Goal: Information Seeking & Learning: Learn about a topic

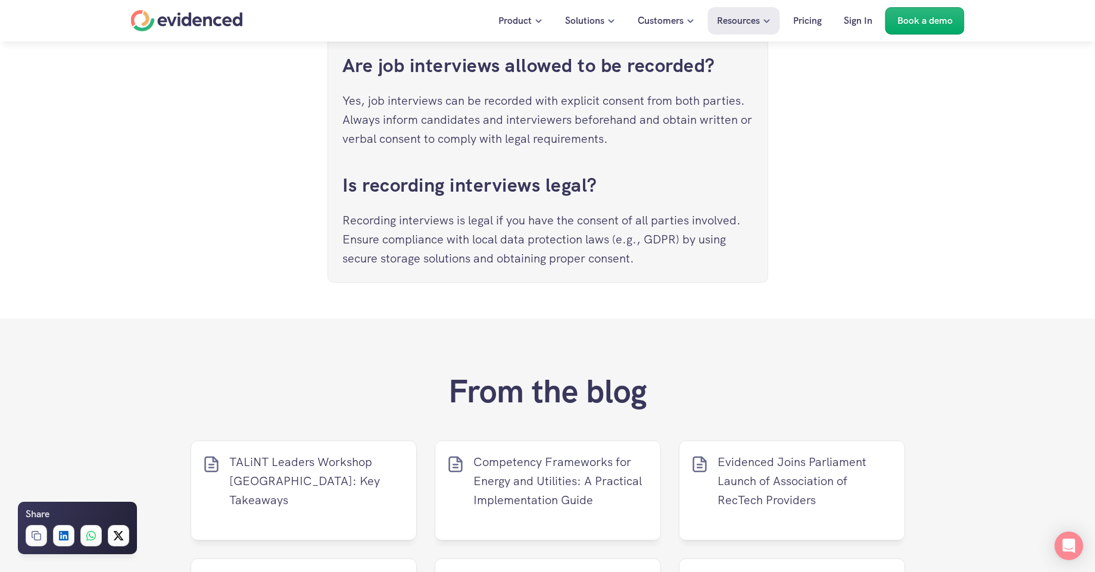
scroll to position [3926, 0]
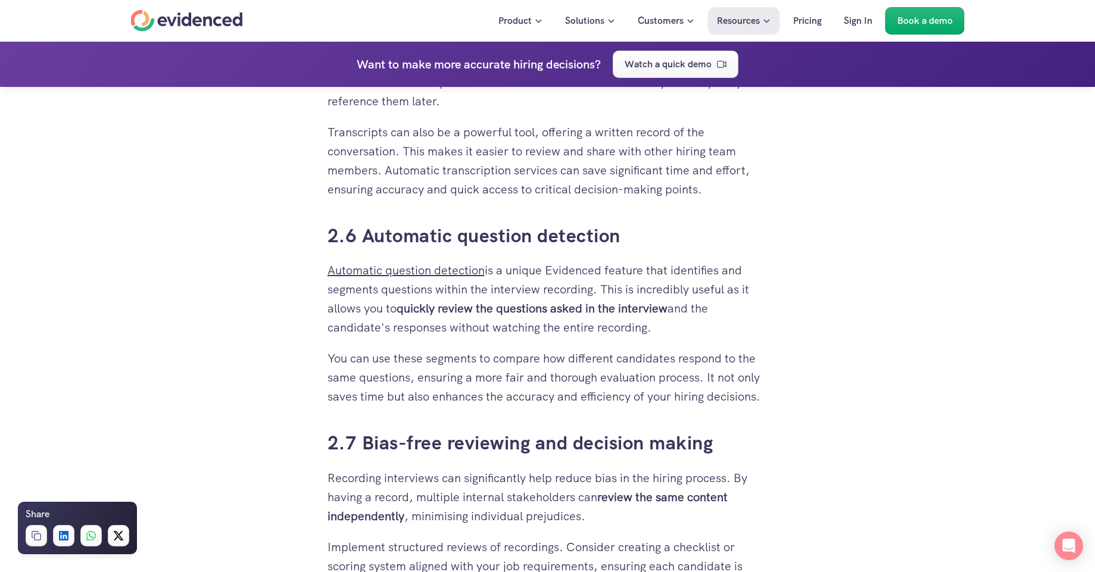
scroll to position [2801, 0]
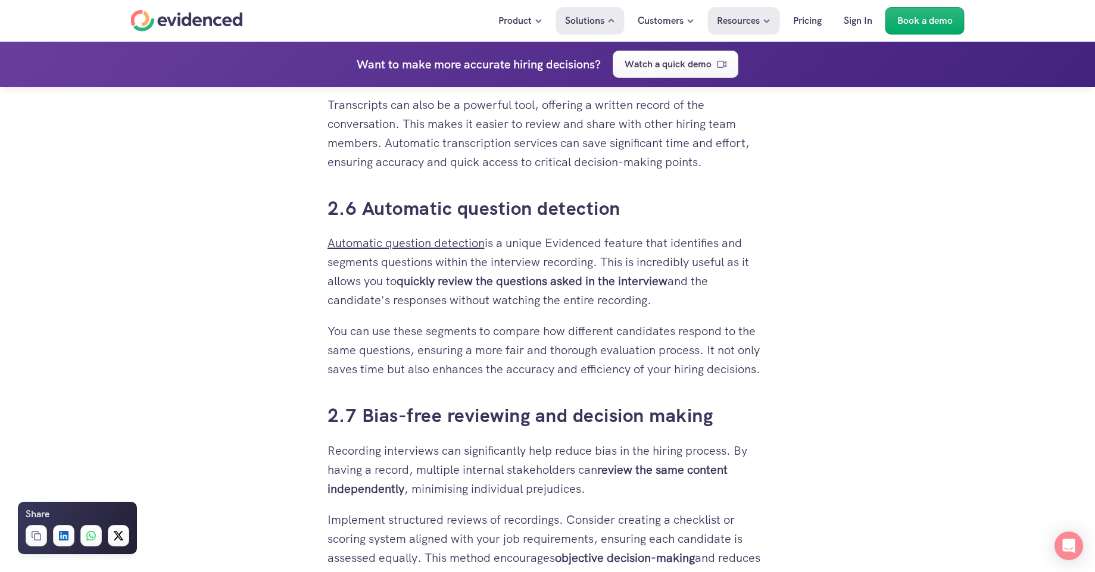
click at [809, 24] on p "Pricing" at bounding box center [807, 20] width 29 height 15
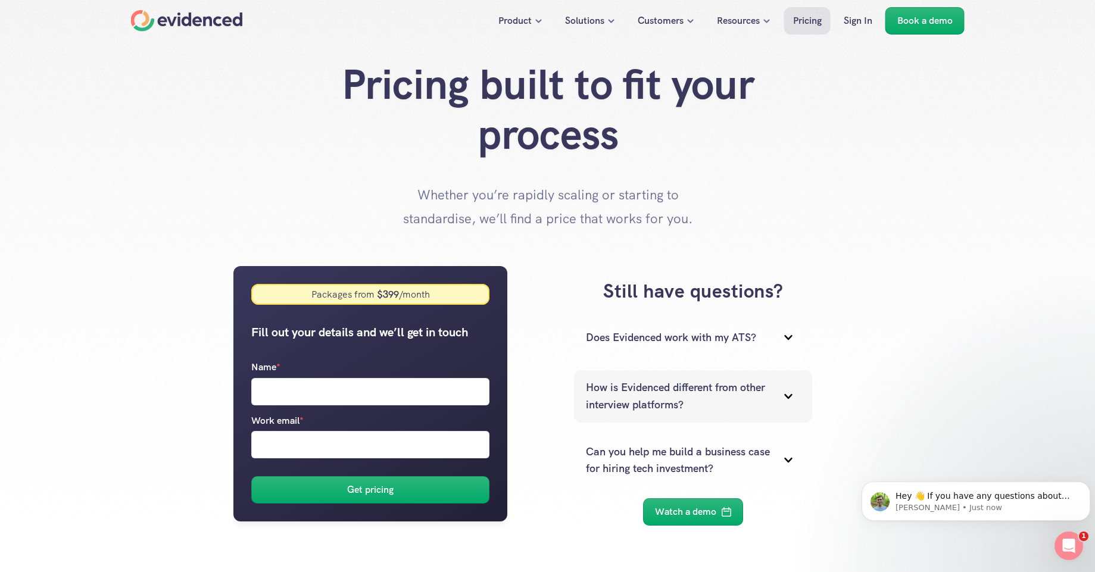
click at [789, 396] on icon at bounding box center [788, 396] width 24 height 24
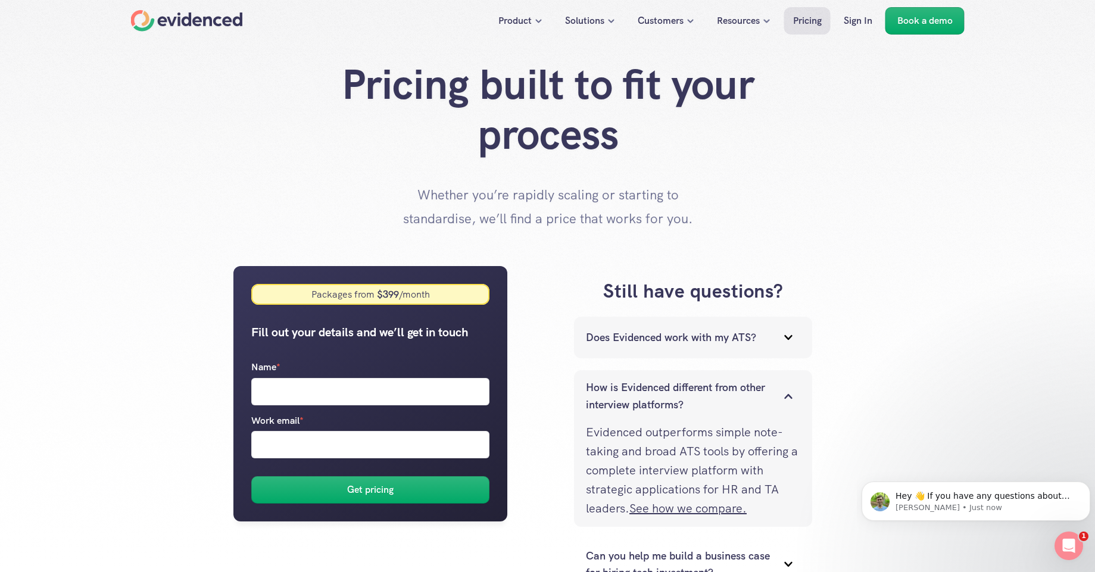
click at [784, 338] on icon at bounding box center [788, 338] width 24 height 24
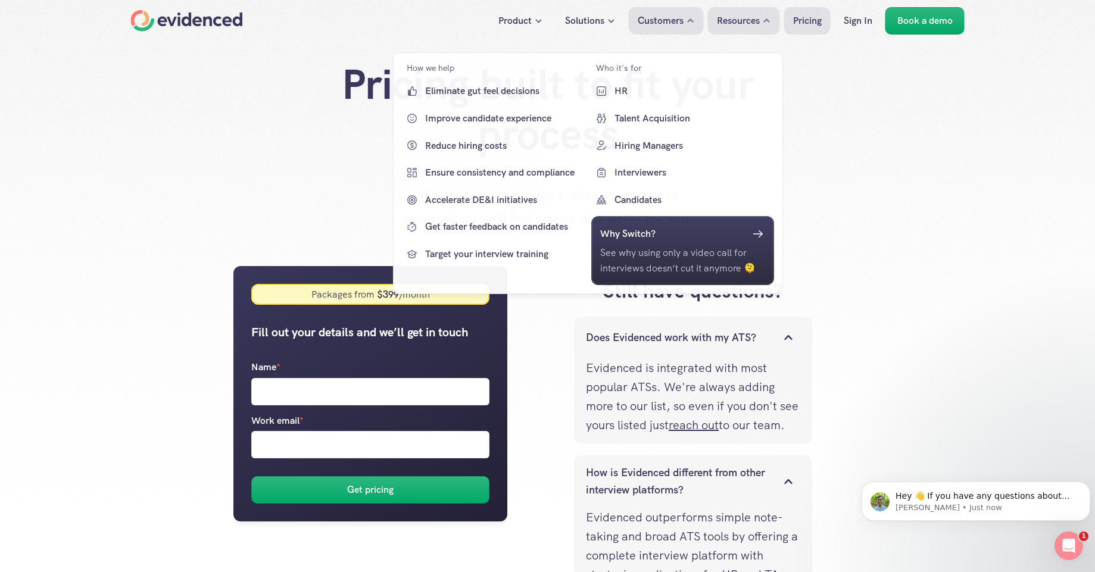
click at [609, 20] on use at bounding box center [611, 21] width 5 height 2
